Goal: Information Seeking & Learning: Check status

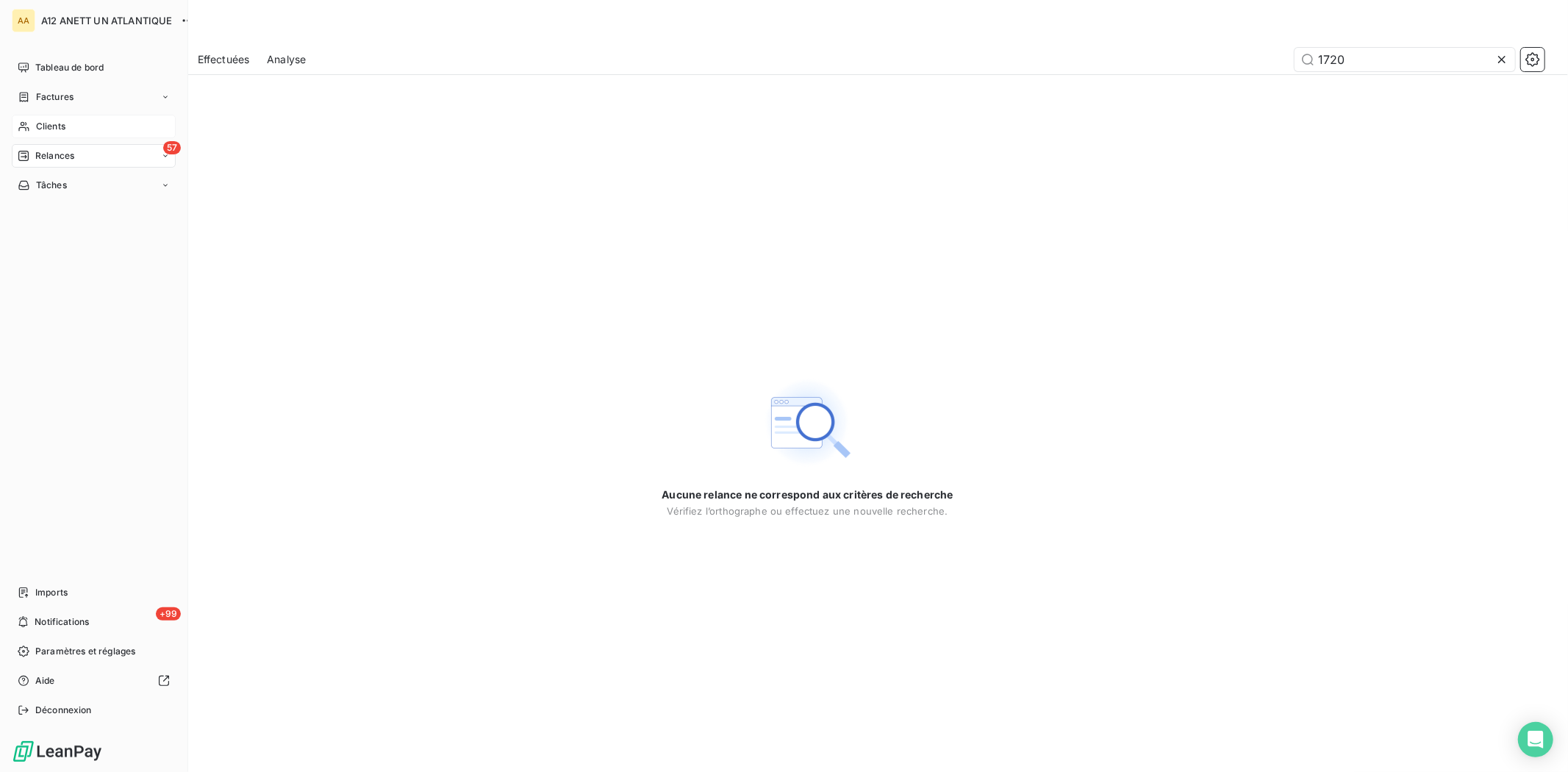
click at [53, 126] on span "Clients" at bounding box center [50, 126] width 29 height 13
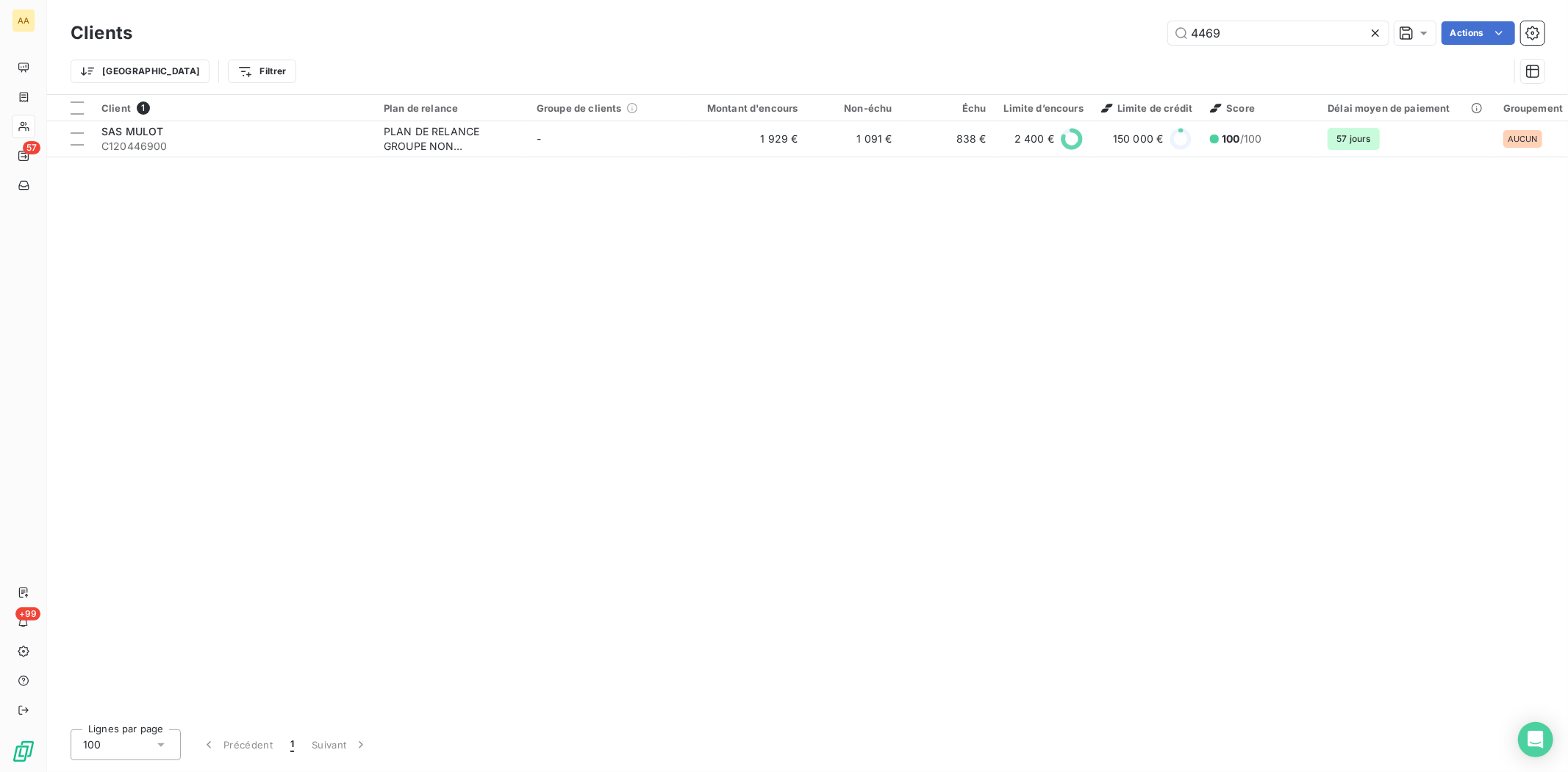
drag, startPoint x: 1237, startPoint y: 32, endPoint x: 1158, endPoint y: 38, distance: 79.2
click at [1158, 38] on div "4469 Actions" at bounding box center [847, 33] width 1394 height 24
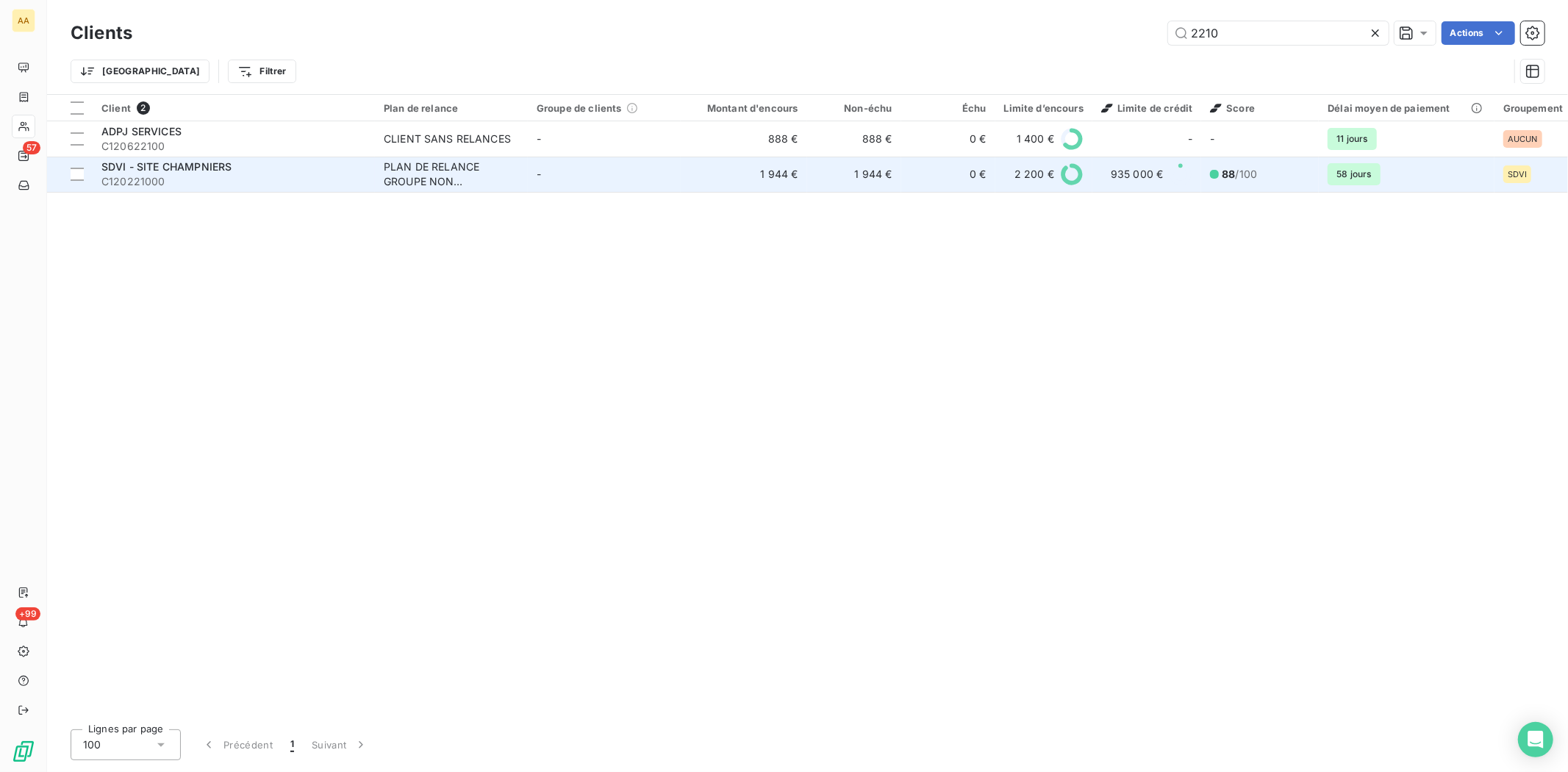
type input "2210"
click at [137, 173] on div "SDVI - SITE CHAMPNIERS" at bounding box center [234, 167] width 265 height 15
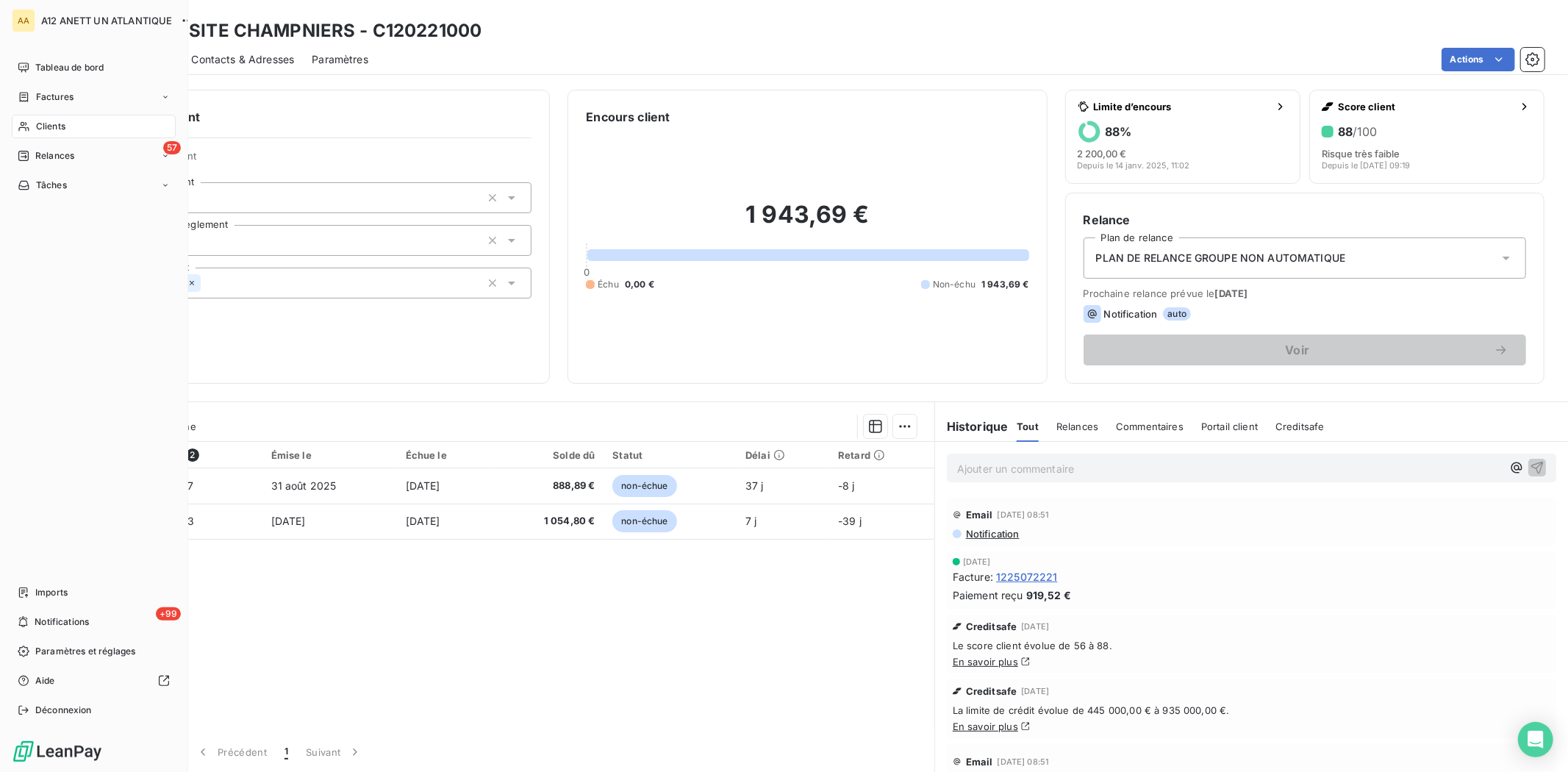
click at [40, 122] on span "Clients" at bounding box center [50, 126] width 29 height 13
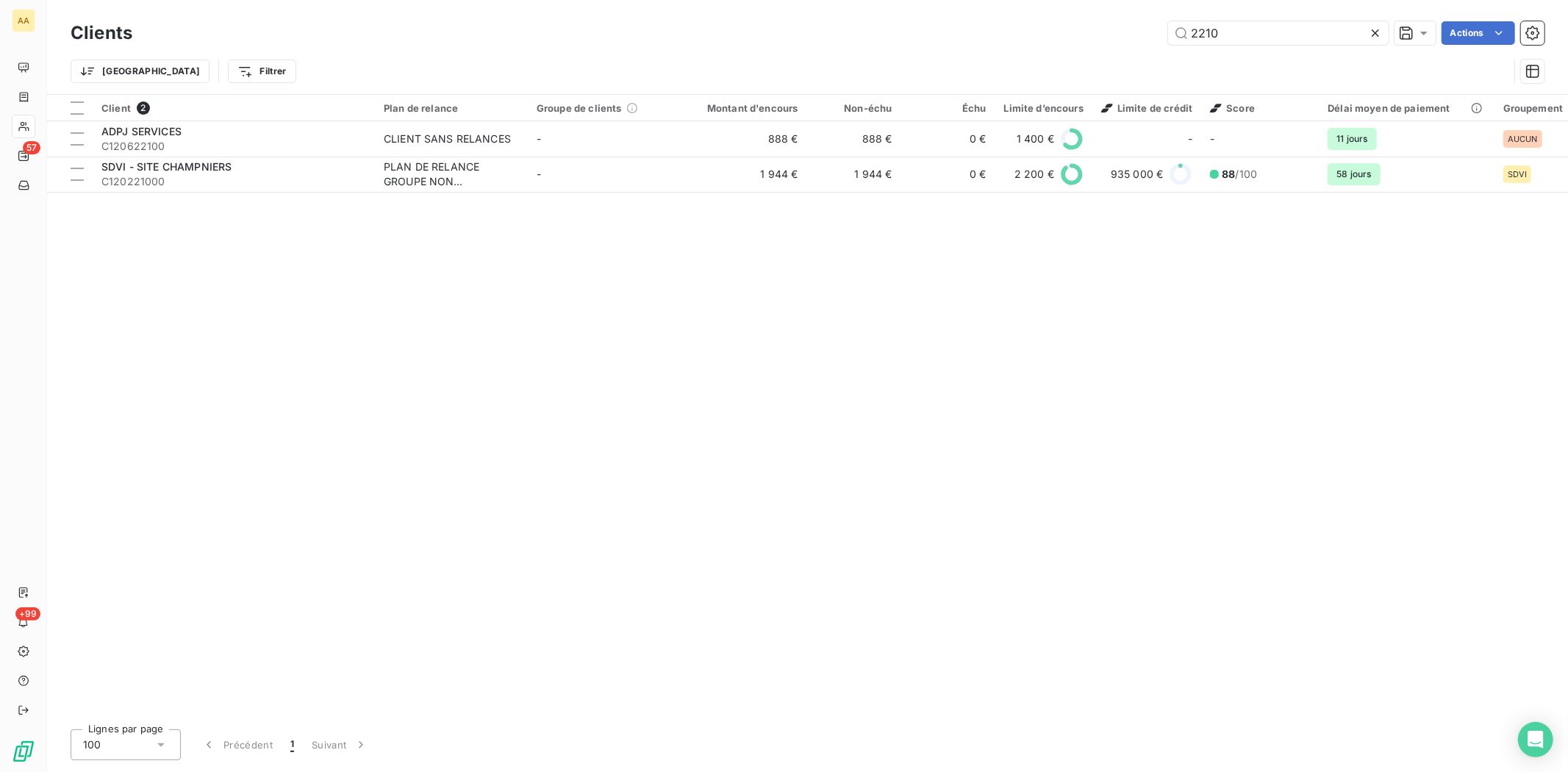
drag, startPoint x: 1251, startPoint y: 37, endPoint x: 1150, endPoint y: 32, distance: 101.1
click at [1150, 32] on div "2210 Actions" at bounding box center [847, 33] width 1394 height 24
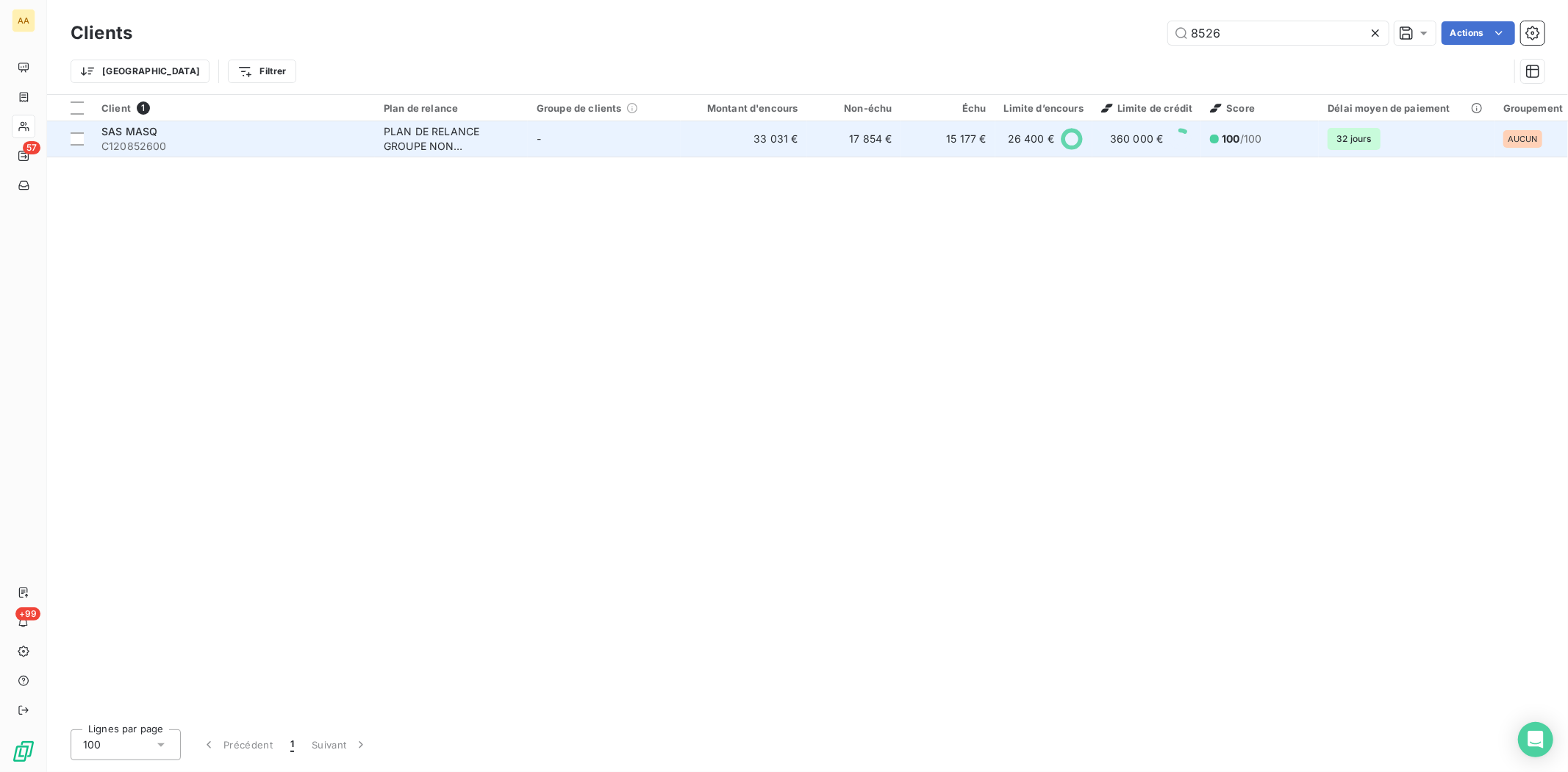
type input "8526"
click at [132, 141] on span "C120852600" at bounding box center [234, 146] width 265 height 15
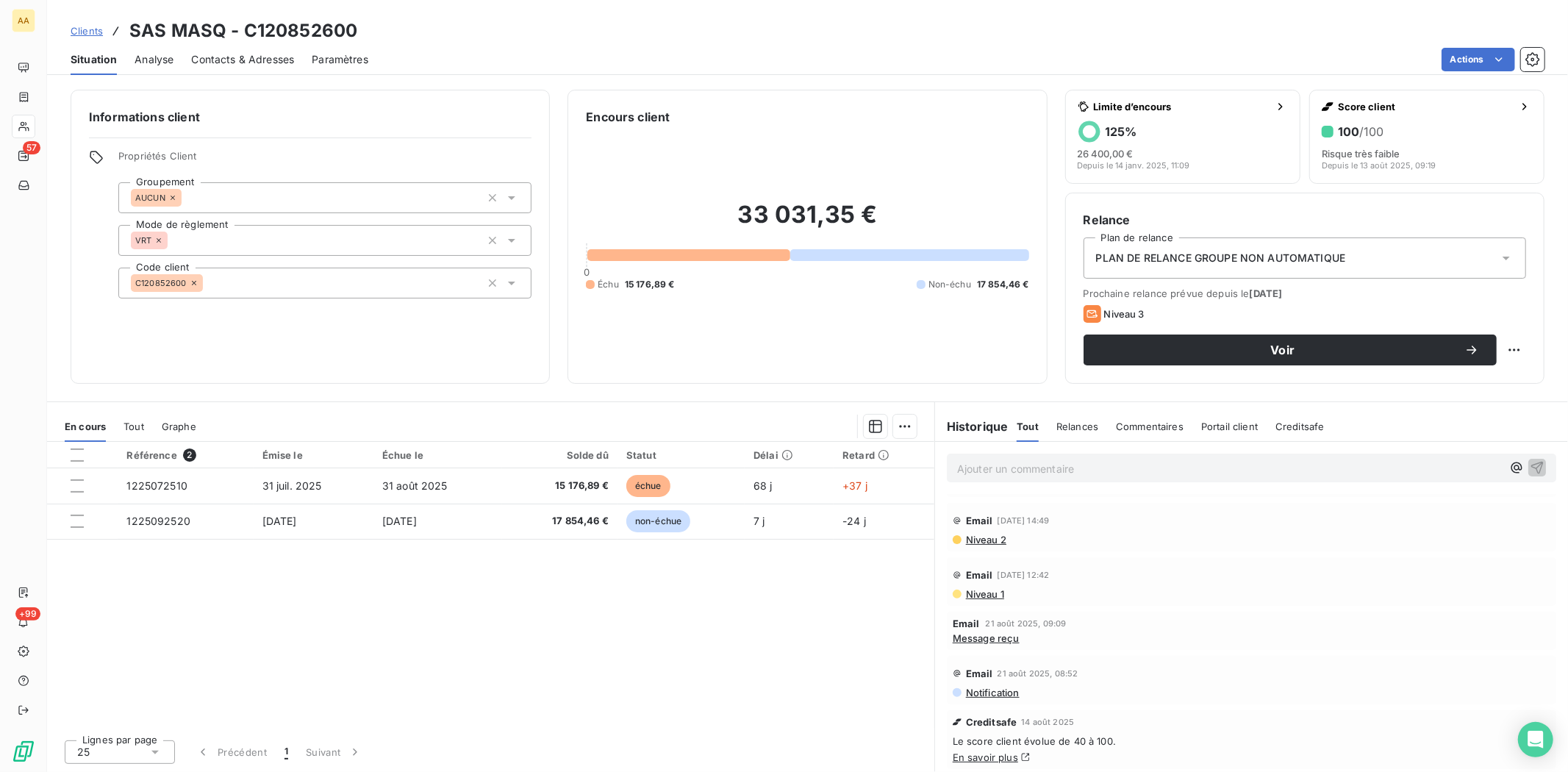
scroll to position [245, 0]
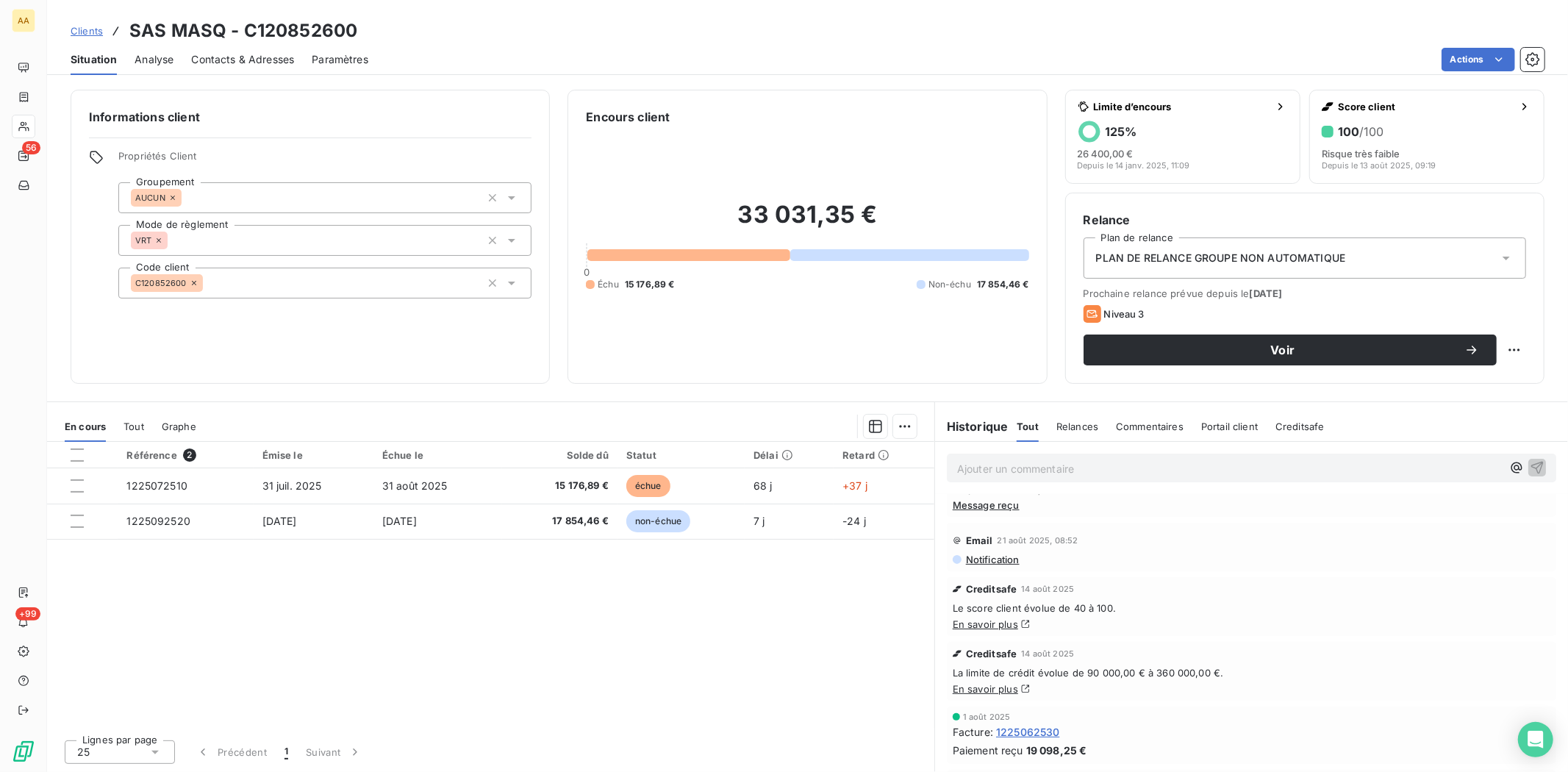
click at [244, 54] on span "Contacts & Adresses" at bounding box center [242, 59] width 103 height 15
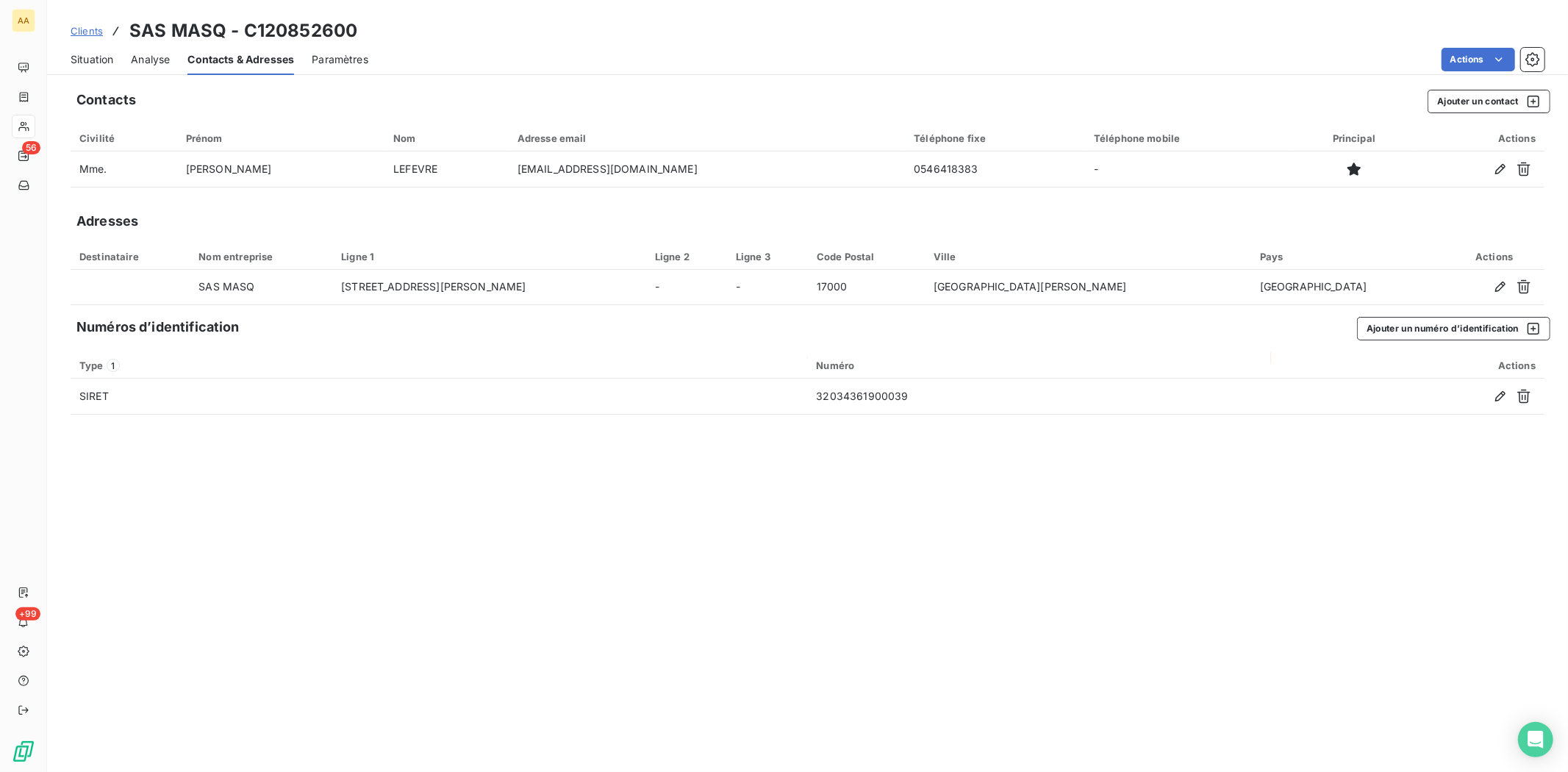
click at [94, 58] on span "Situation" at bounding box center [91, 59] width 43 height 15
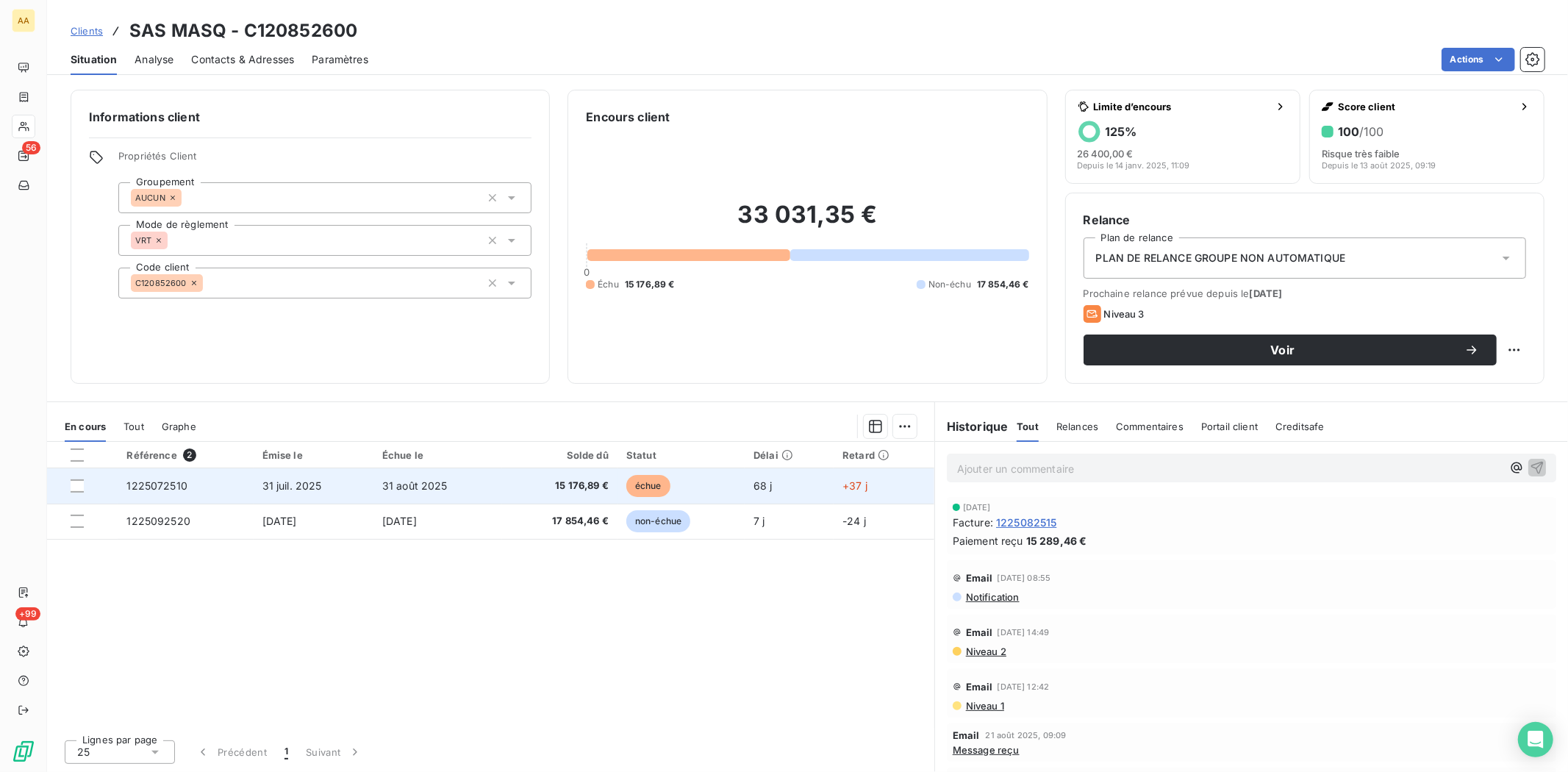
click at [291, 488] on span "31 juil. 2025" at bounding box center [291, 486] width 59 height 13
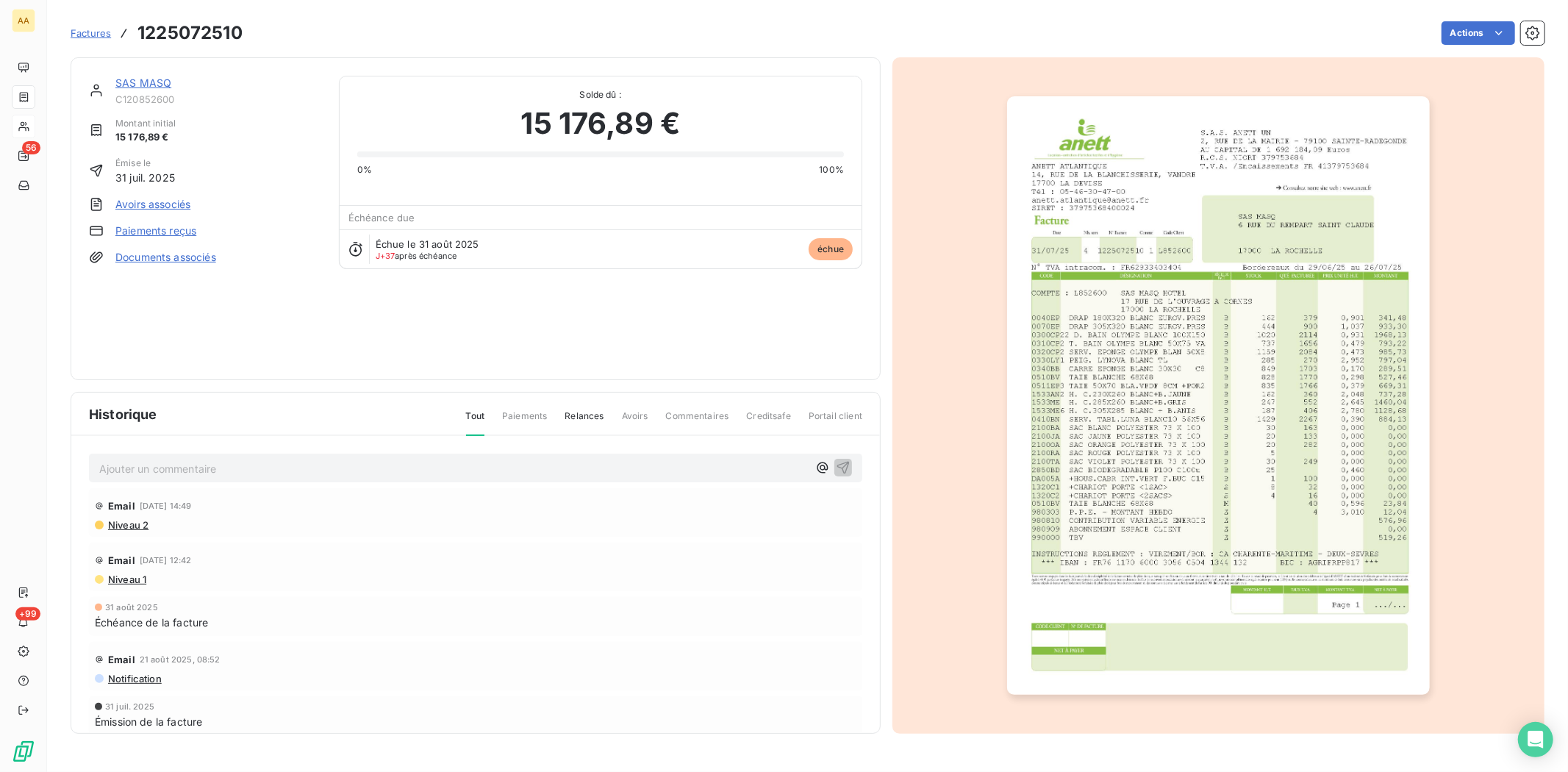
click at [1202, 256] on img "button" at bounding box center [1218, 395] width 423 height 598
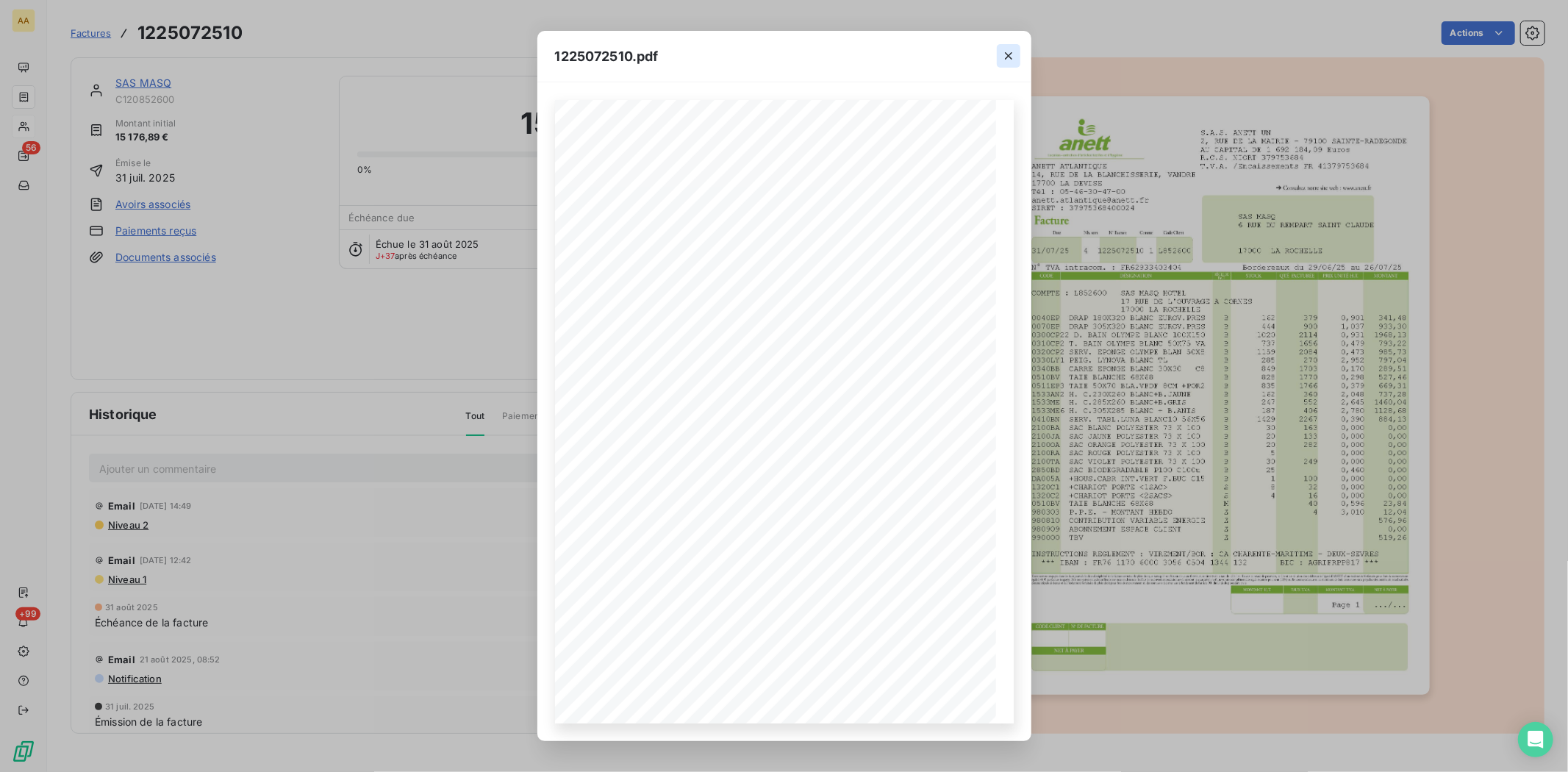
click at [1011, 54] on icon "button" at bounding box center [1009, 56] width 15 height 15
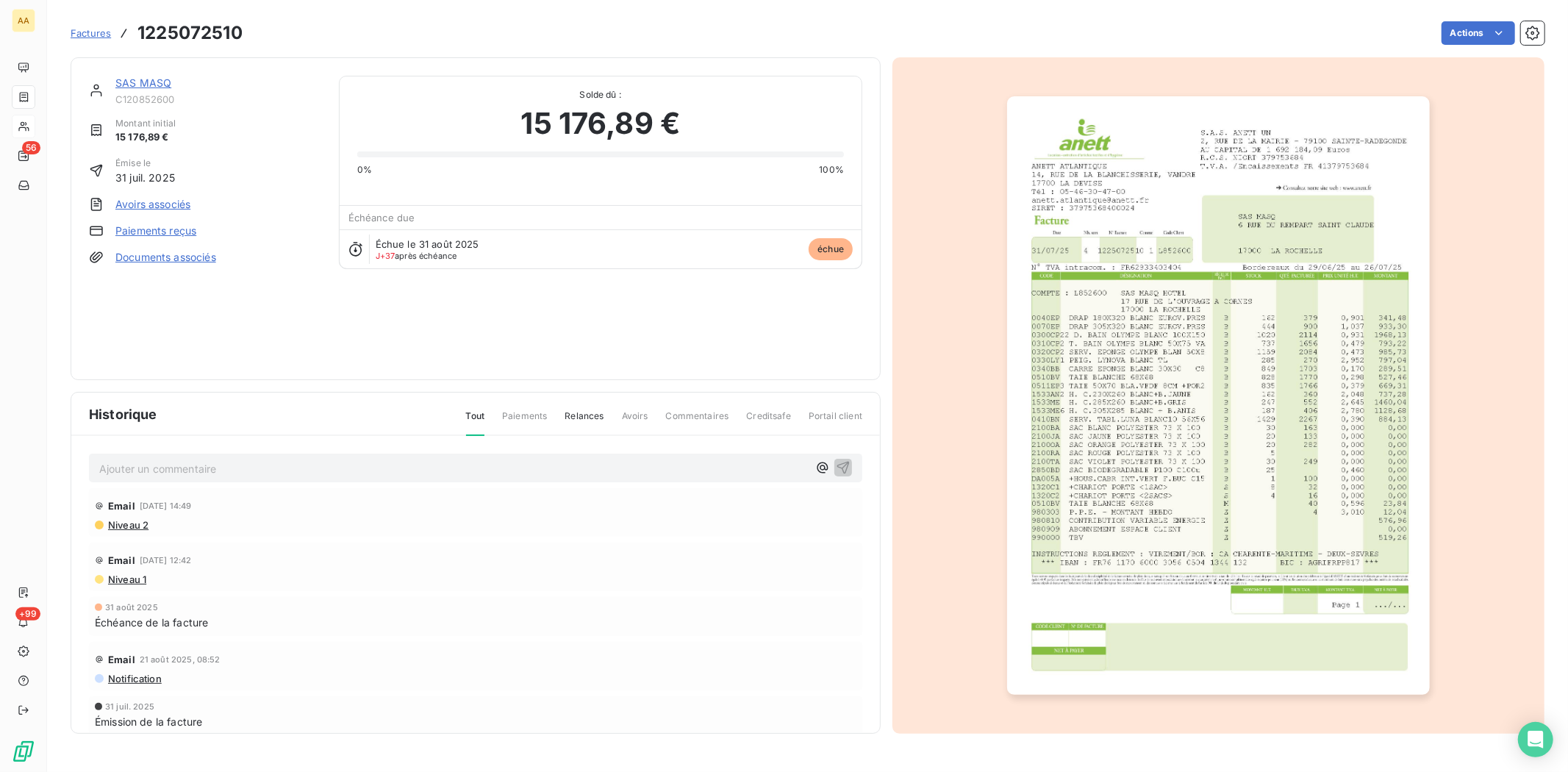
click at [938, 24] on div "Actions" at bounding box center [903, 33] width 1285 height 24
click at [149, 81] on link "SAS MASQ" at bounding box center [143, 83] width 56 height 13
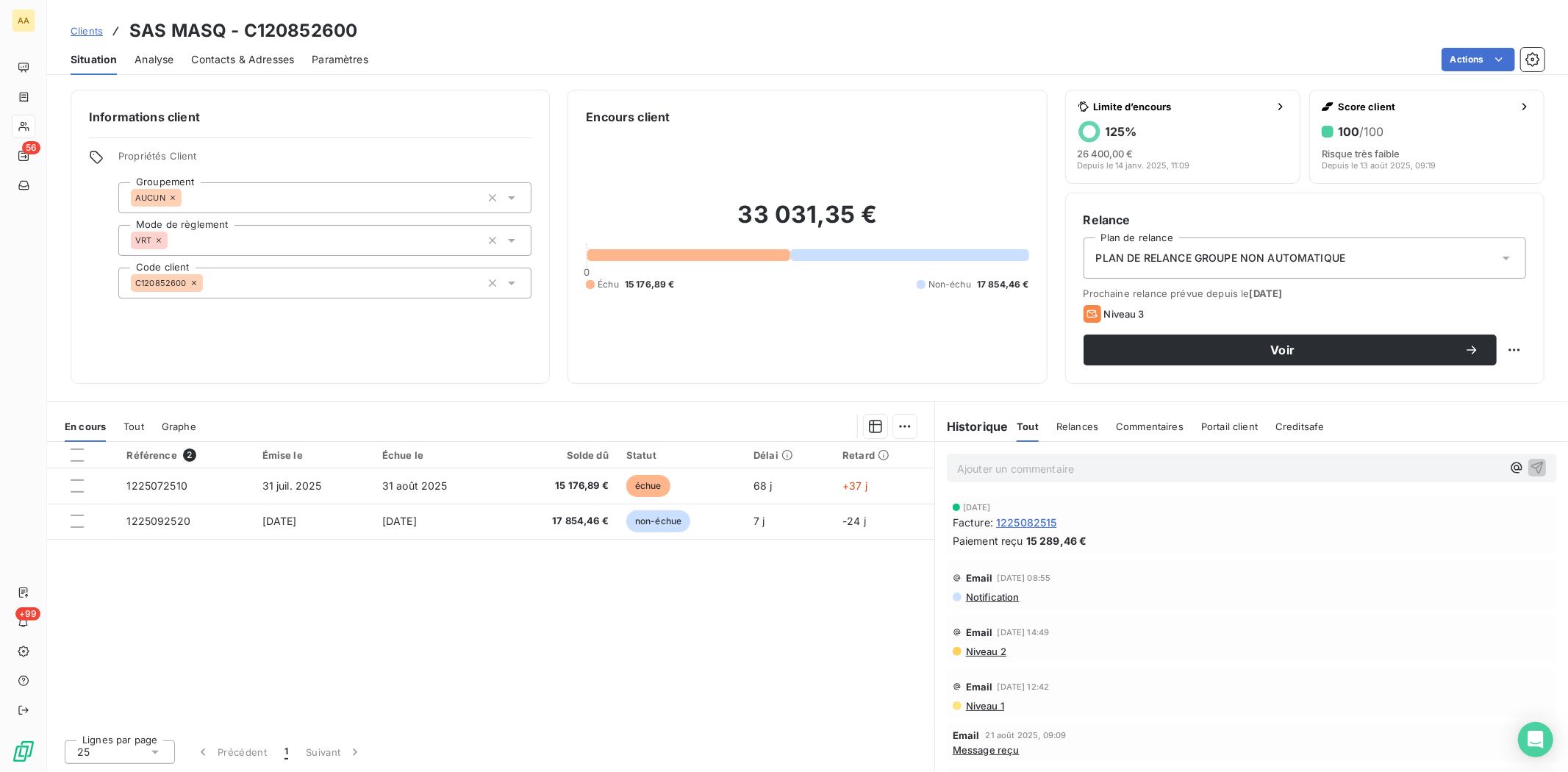
click at [245, 59] on span "Contacts & Adresses" at bounding box center [242, 59] width 103 height 15
